Goal: Task Accomplishment & Management: Use online tool/utility

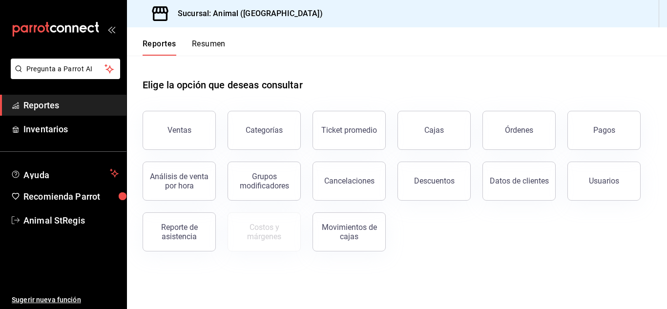
click at [396, 88] on div "Elige la opción que deseas consultar" at bounding box center [397, 77] width 509 height 43
click at [401, 188] on button "Descuentos" at bounding box center [434, 181] width 73 height 39
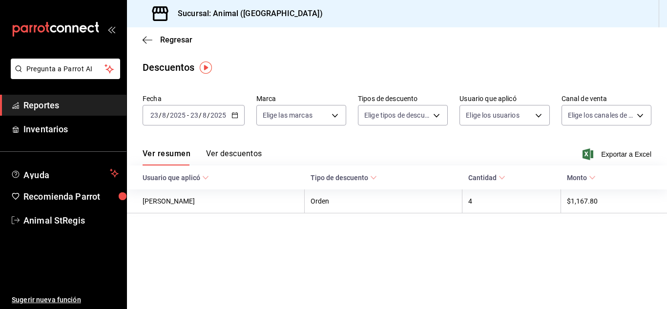
click at [178, 123] on div "[DATE] [DATE] - [DATE] [DATE]" at bounding box center [194, 115] width 102 height 21
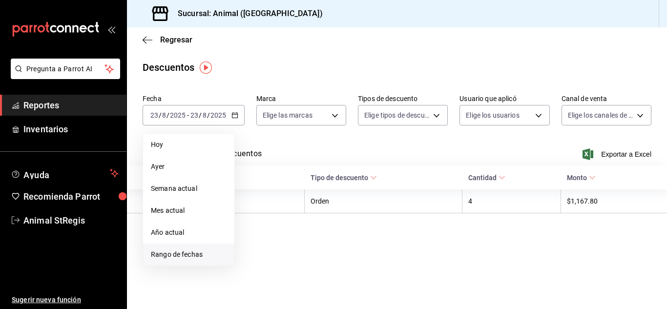
click at [188, 252] on span "Rango de fechas" at bounding box center [189, 255] width 76 height 10
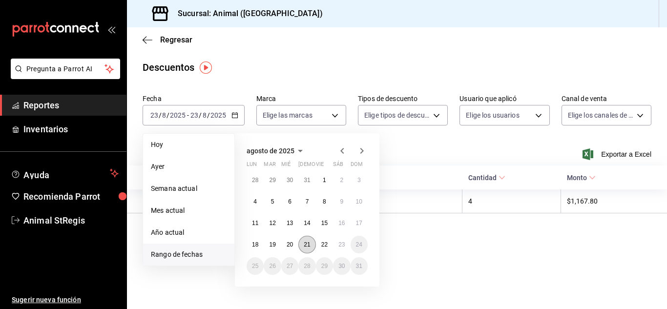
click at [302, 244] on button "21" at bounding box center [306, 245] width 17 height 18
click at [322, 242] on abbr "22" at bounding box center [324, 244] width 6 height 7
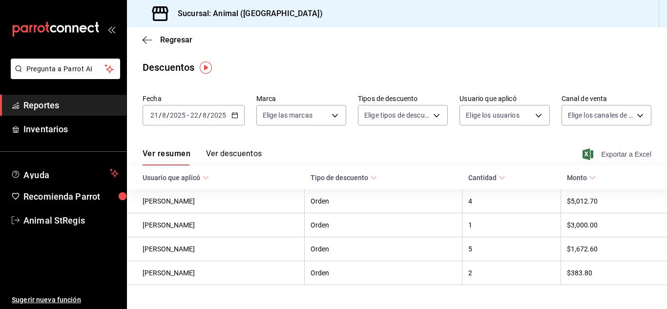
click at [401, 149] on span "Exportar a Excel" at bounding box center [618, 155] width 67 height 12
click at [198, 118] on input "22" at bounding box center [194, 115] width 9 height 8
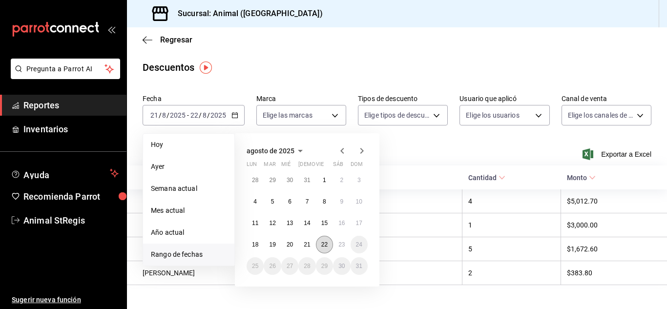
click at [323, 240] on button "22" at bounding box center [324, 245] width 17 height 18
click at [339, 243] on abbr "23" at bounding box center [342, 244] width 6 height 7
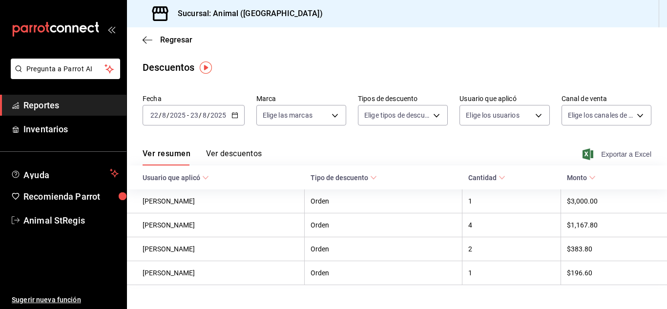
click at [401, 152] on span "Exportar a Excel" at bounding box center [618, 155] width 67 height 12
click at [149, 37] on icon "button" at bounding box center [148, 40] width 10 height 9
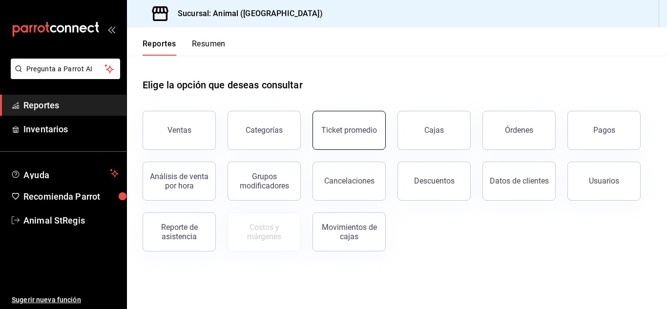
click at [326, 123] on button "Ticket promedio" at bounding box center [349, 130] width 73 height 39
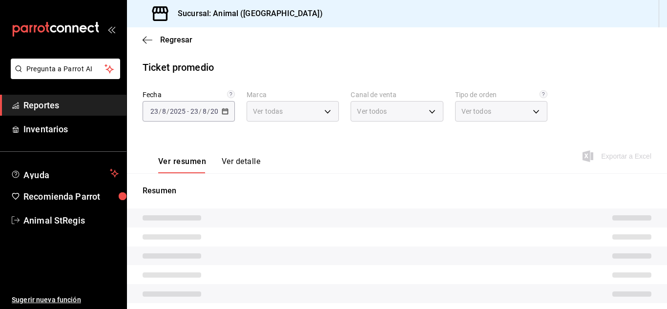
type input "3f39fcdc-c8c4-4fff-883a-47b345d9391c"
type input "PARROT,UBER_EATS,RAPPI,DIDI_FOOD,ONLINE"
type input "3f245141-8cb2-4099-bf0f-bc16ed99609a,be50bec9-a7ef-41cc-9154-7015b9ad380c,EXTER…"
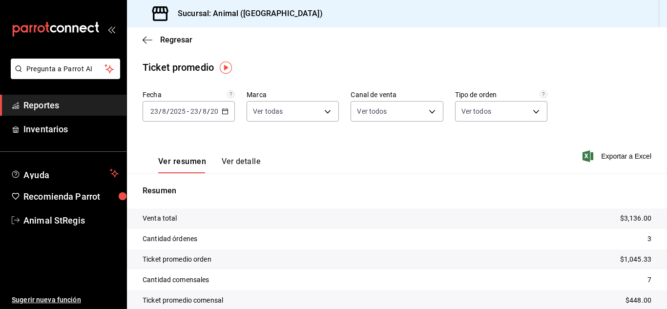
click at [182, 117] on div "[DATE] [DATE] - [DATE] [DATE]" at bounding box center [189, 111] width 92 height 21
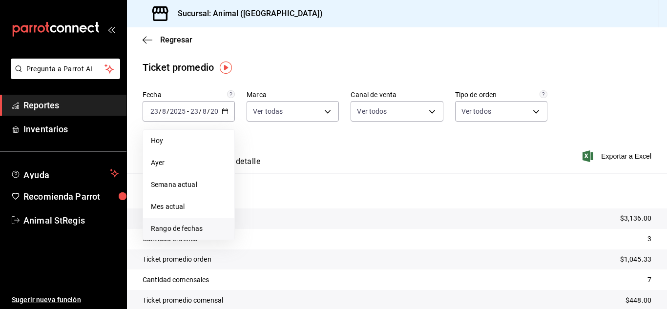
click at [160, 223] on li "Rango de fechas" at bounding box center [188, 229] width 91 height 22
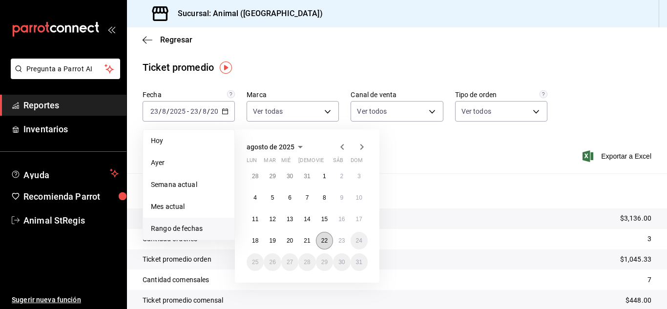
click at [320, 238] on button "22" at bounding box center [324, 241] width 17 height 18
click at [338, 240] on button "23" at bounding box center [341, 241] width 17 height 18
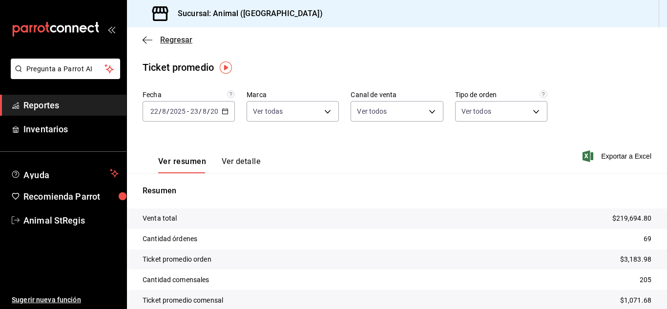
click at [147, 39] on icon "button" at bounding box center [148, 40] width 10 height 9
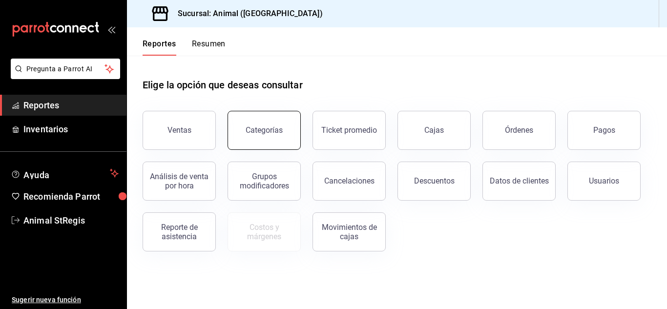
click at [258, 128] on div "Categorías" at bounding box center [264, 130] width 37 height 9
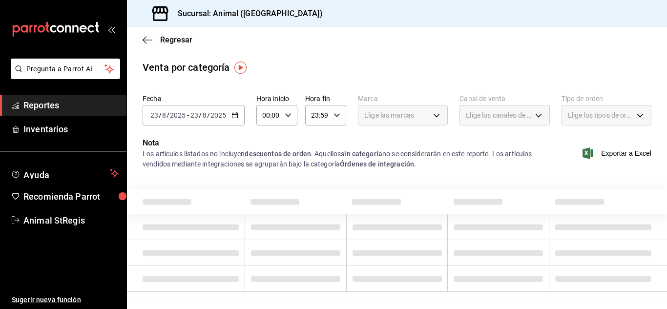
click at [226, 122] on div "[DATE] [DATE] - [DATE] [DATE]" at bounding box center [194, 115] width 102 height 21
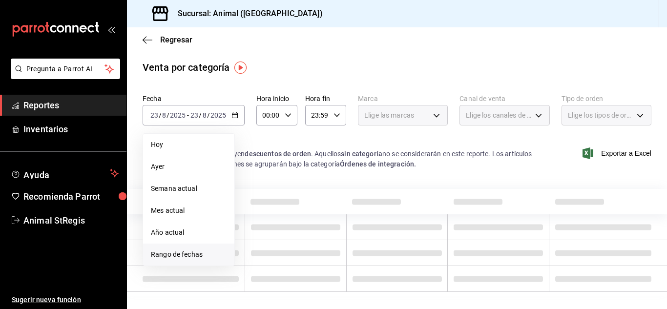
click at [176, 249] on li "Rango de fechas" at bounding box center [188, 255] width 91 height 22
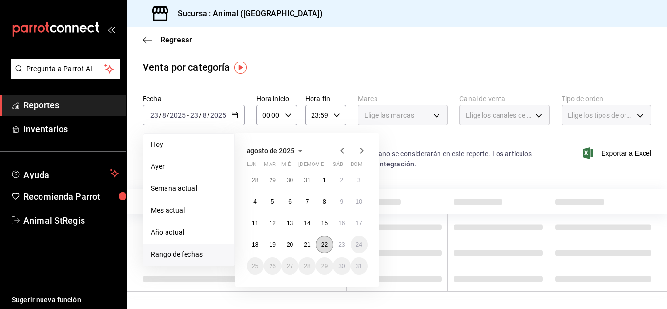
click at [325, 248] on abbr "22" at bounding box center [324, 244] width 6 height 7
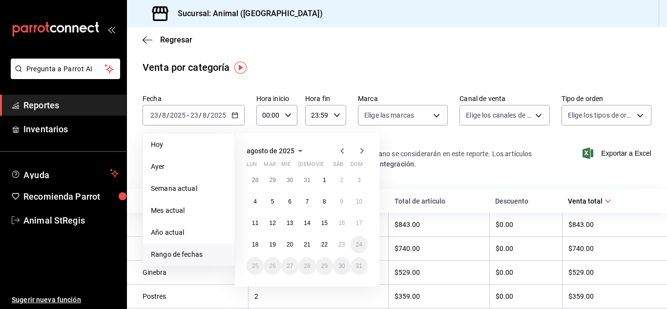
click at [345, 247] on button "23" at bounding box center [341, 245] width 17 height 18
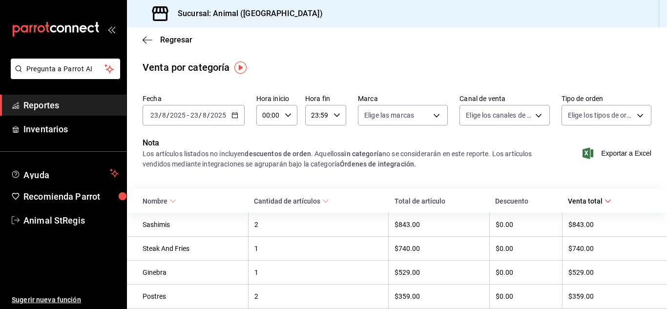
click at [293, 109] on div "00:00 Hora inicio" at bounding box center [276, 115] width 41 height 21
click at [265, 147] on span "05" at bounding box center [266, 146] width 4 height 8
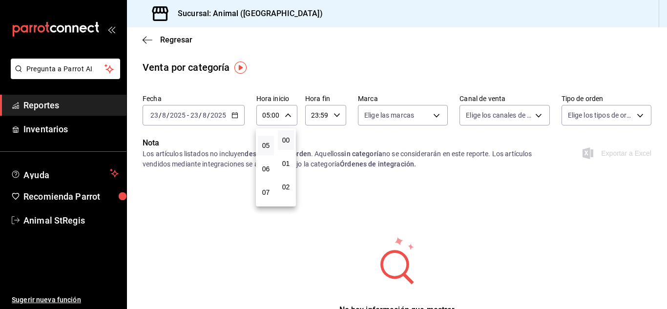
click at [217, 118] on div at bounding box center [333, 154] width 667 height 309
click at [217, 118] on input "2025" at bounding box center [218, 115] width 17 height 8
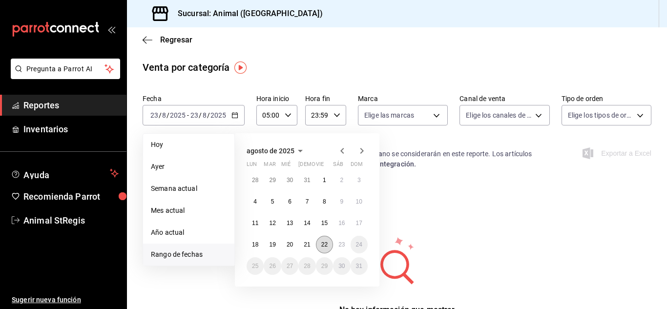
click at [323, 242] on abbr "22" at bounding box center [324, 244] width 6 height 7
click at [337, 243] on button "23" at bounding box center [341, 245] width 17 height 18
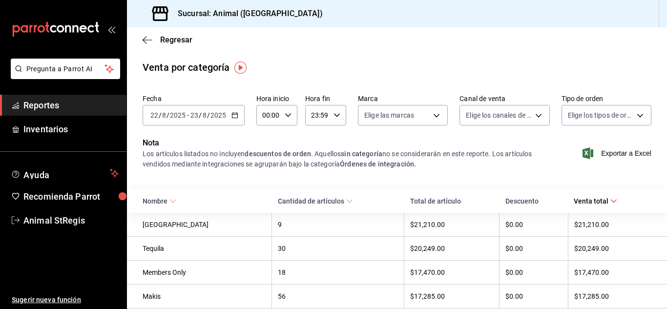
click at [282, 114] on div "00:00 Hora inicio" at bounding box center [276, 115] width 41 height 21
click at [268, 173] on span "05" at bounding box center [266, 175] width 4 height 8
type input "05:00"
click at [401, 178] on div at bounding box center [333, 154] width 667 height 309
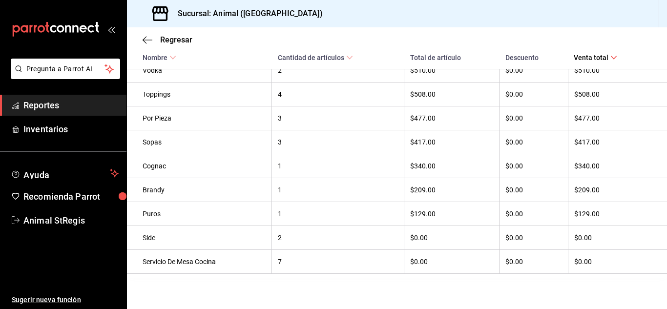
scroll to position [886, 0]
